Goal: Find contact information: Find contact information

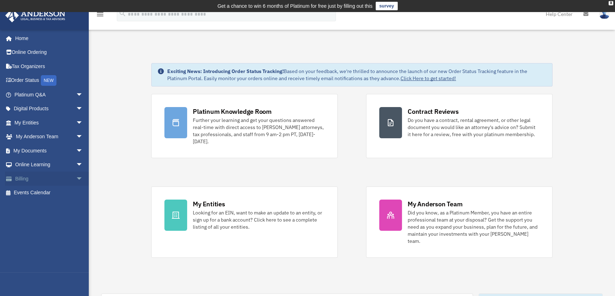
click at [76, 177] on span "arrow_drop_down" at bounding box center [83, 179] width 14 height 15
click at [54, 191] on link "$ Open Invoices" at bounding box center [52, 193] width 84 height 15
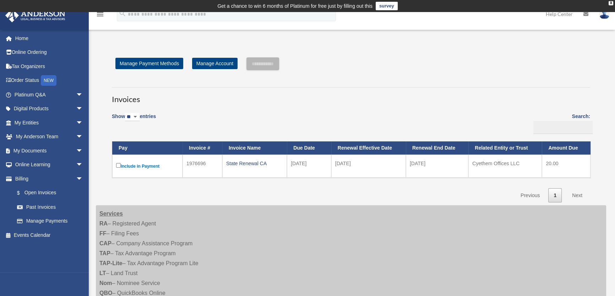
click at [331, 190] on div "Show ** ** ** *** entries Search: Pay Invoice # Invoice Name Due Date Renewal E…" at bounding box center [351, 156] width 478 height 94
click at [32, 37] on link "Home" at bounding box center [49, 38] width 89 height 14
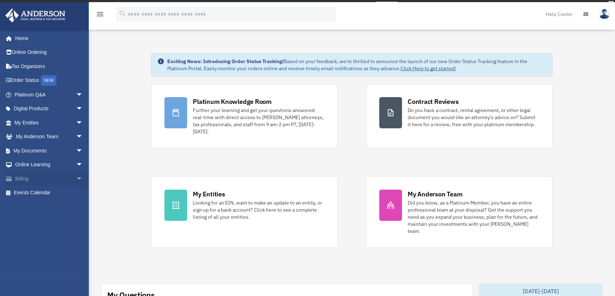
click at [38, 177] on link "Billing arrow_drop_down" at bounding box center [49, 179] width 89 height 14
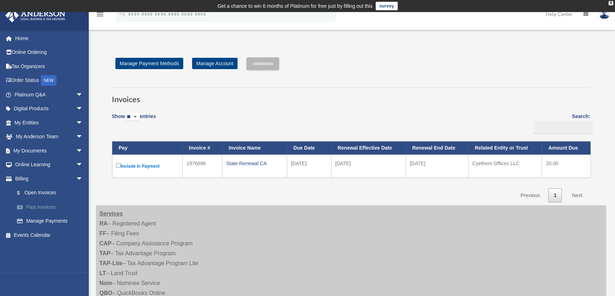
click at [49, 206] on link "Past Invoices" at bounding box center [52, 207] width 84 height 14
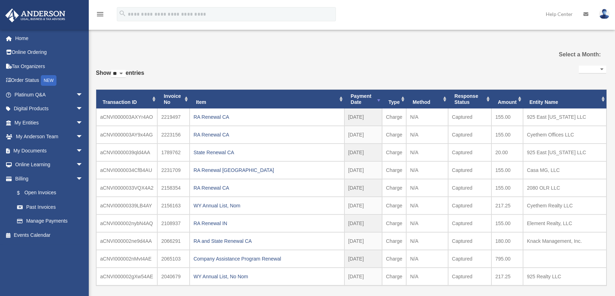
select select
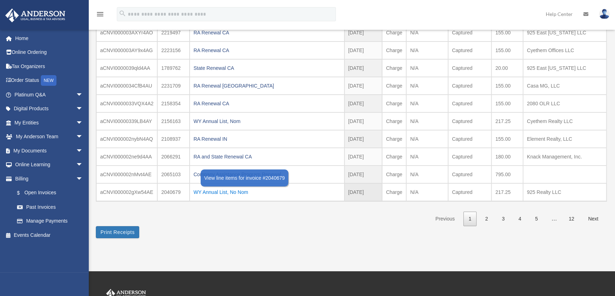
scroll to position [64, 0]
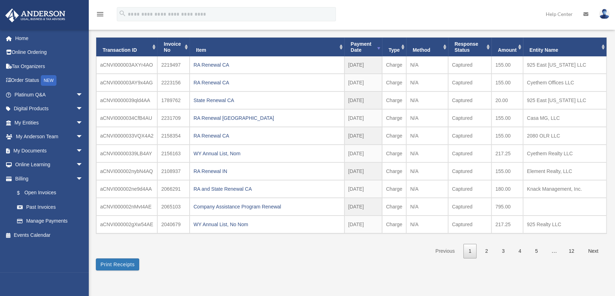
click at [183, 266] on div "**********" at bounding box center [351, 132] width 510 height 278
click at [40, 136] on link "My Anderson Team arrow_drop_down" at bounding box center [49, 137] width 89 height 14
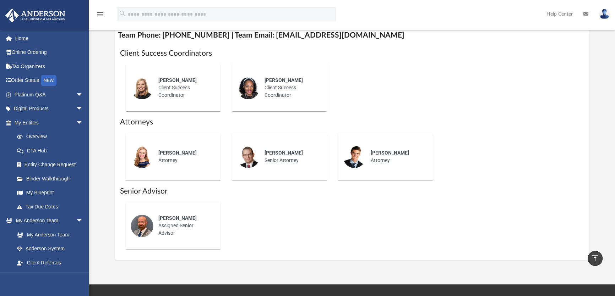
scroll to position [290, 0]
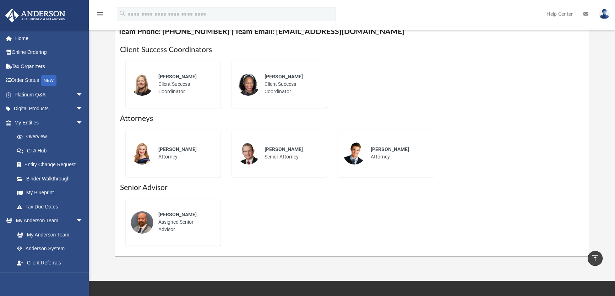
click at [178, 214] on span "[PERSON_NAME]" at bounding box center [177, 215] width 38 height 6
click at [165, 159] on div "[PERSON_NAME] Attorney" at bounding box center [184, 153] width 62 height 25
click at [284, 160] on div "[PERSON_NAME] Senior Attorney" at bounding box center [291, 153] width 62 height 25
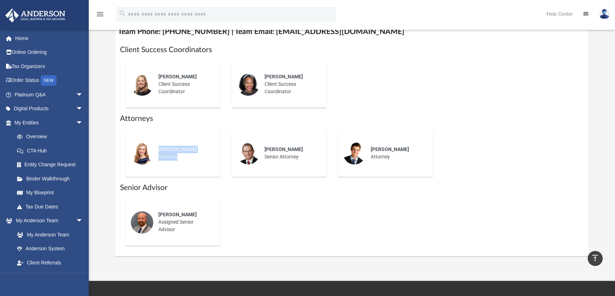
drag, startPoint x: 158, startPoint y: 150, endPoint x: 176, endPoint y: 160, distance: 20.0
click at [176, 160] on div "[PERSON_NAME] Attorney" at bounding box center [184, 153] width 62 height 25
click at [179, 158] on div "[PERSON_NAME] Attorney" at bounding box center [184, 153] width 62 height 25
